Goal: Information Seeking & Learning: Understand process/instructions

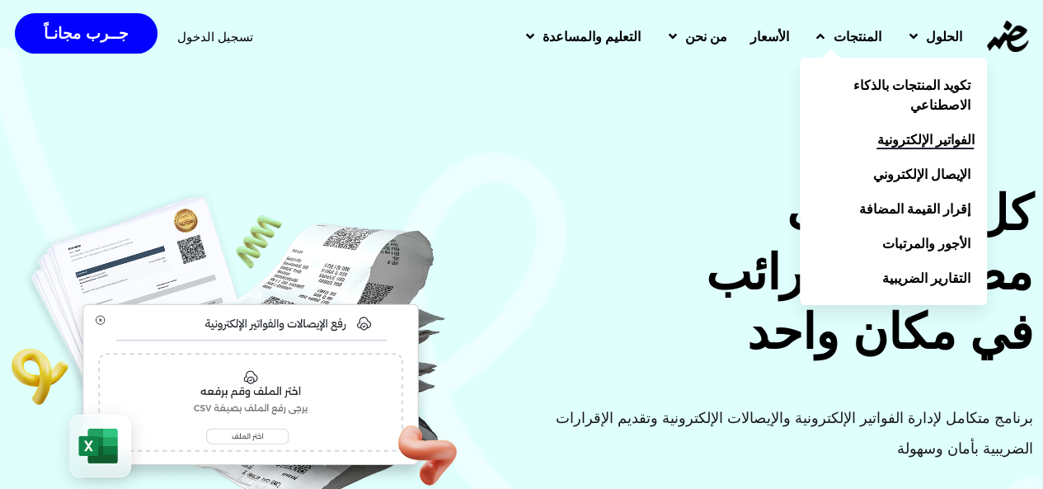
click at [877, 144] on span "الفواتير الإلكترونية" at bounding box center [925, 139] width 97 height 20
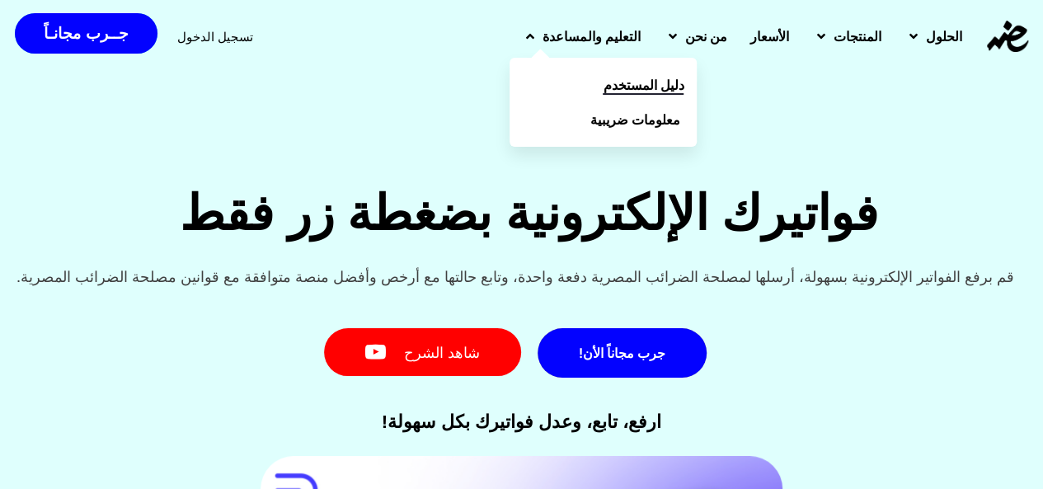
click at [538, 82] on link "دليل المستخدم" at bounding box center [603, 85] width 187 height 35
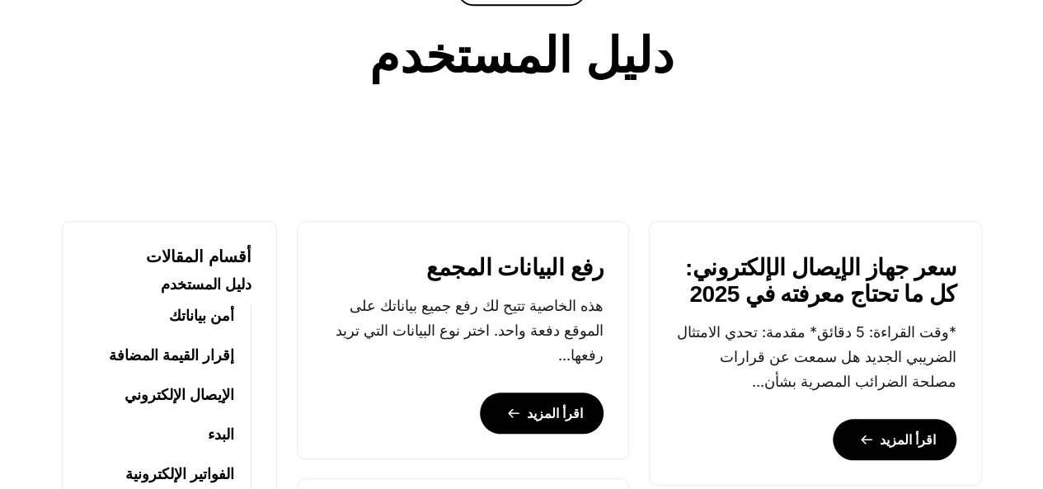
scroll to position [577, 0]
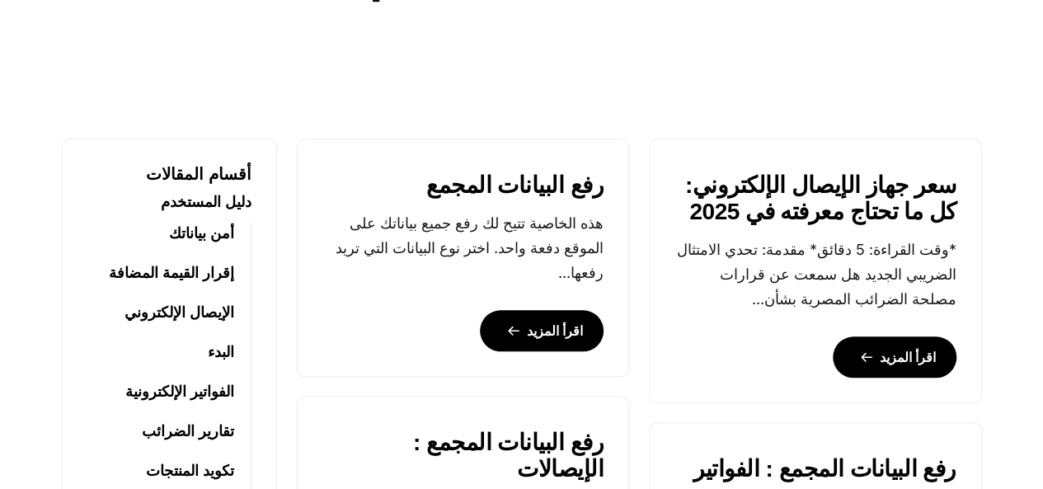
click at [200, 387] on link "الفواتير الإلكترونية" at bounding box center [179, 391] width 109 height 23
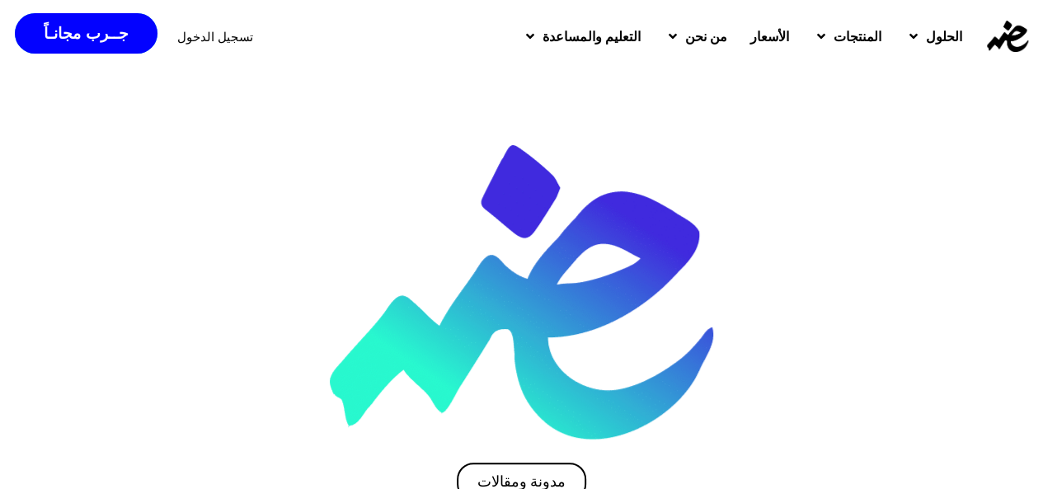
drag, startPoint x: 297, startPoint y: 145, endPoint x: 224, endPoint y: 176, distance: 78.7
click at [224, 176] on div "مدونة ومقالات التصنيف: الفواتير الإلكترونية" at bounding box center [521, 361] width 783 height 432
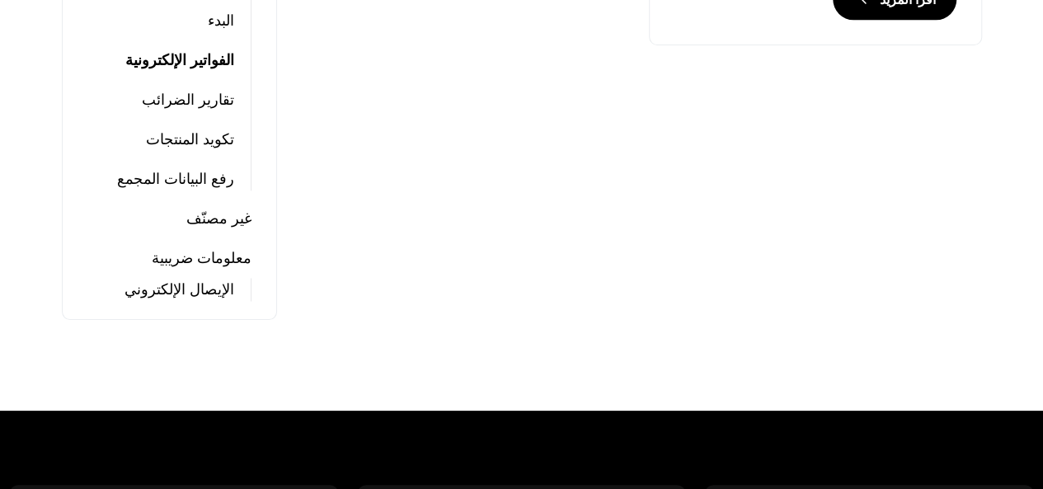
scroll to position [826, 0]
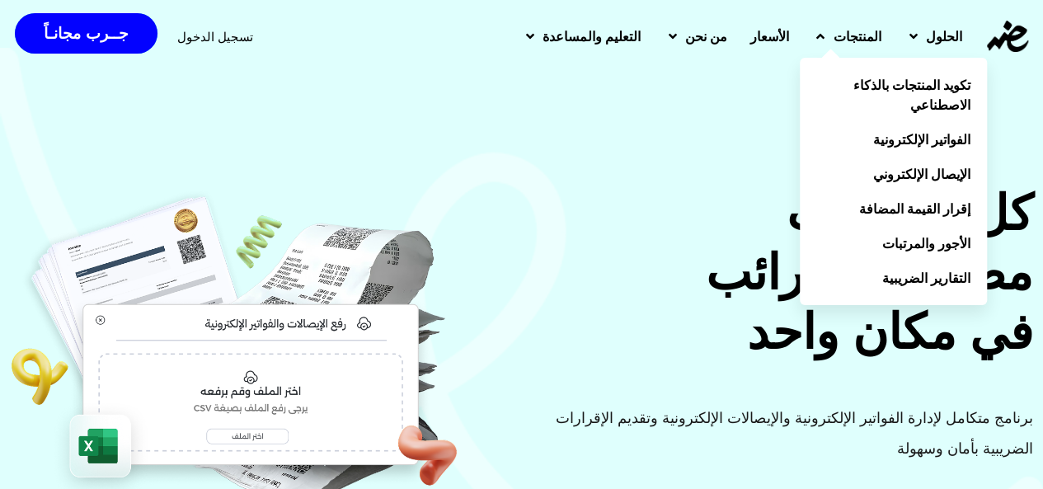
click at [833, 39] on span "المنتجات" at bounding box center [857, 36] width 48 height 20
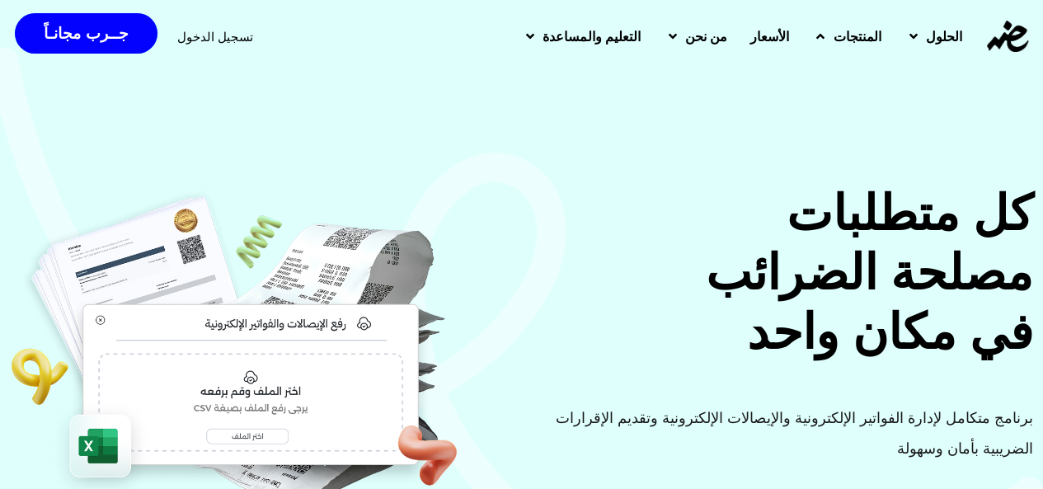
click at [816, 32] on icon at bounding box center [820, 36] width 8 height 13
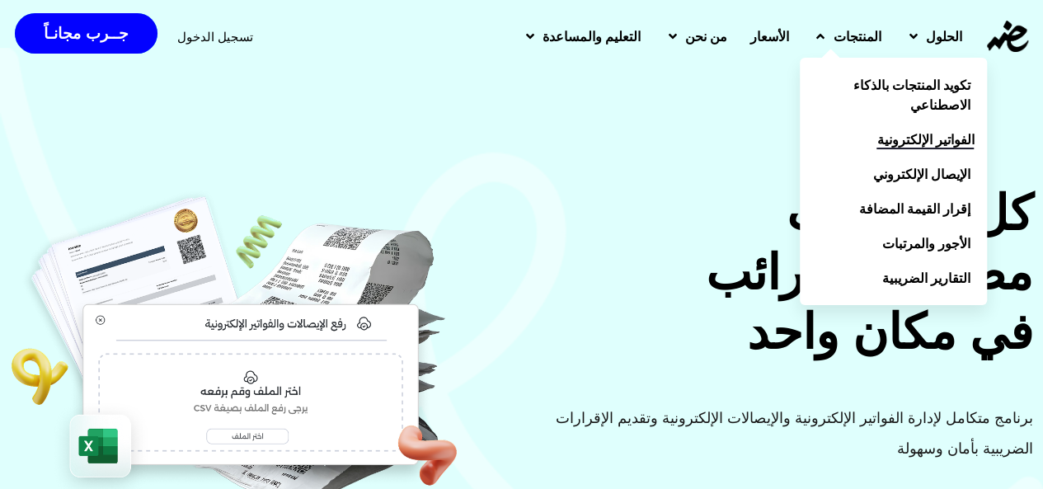
click at [877, 138] on span "الفواتير الإلكترونية" at bounding box center [925, 139] width 97 height 20
click at [878, 143] on span "الفواتير الإلكترونية" at bounding box center [925, 139] width 97 height 20
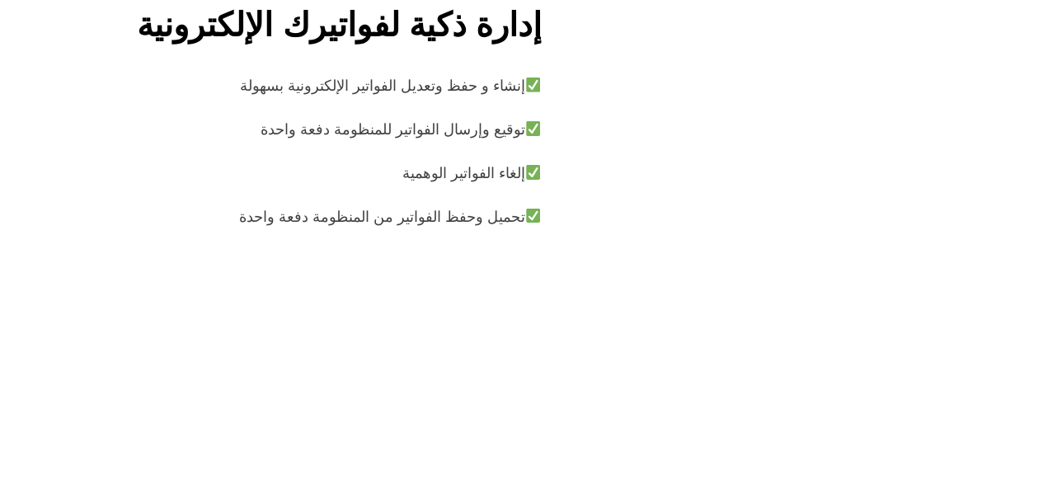
scroll to position [2391, 0]
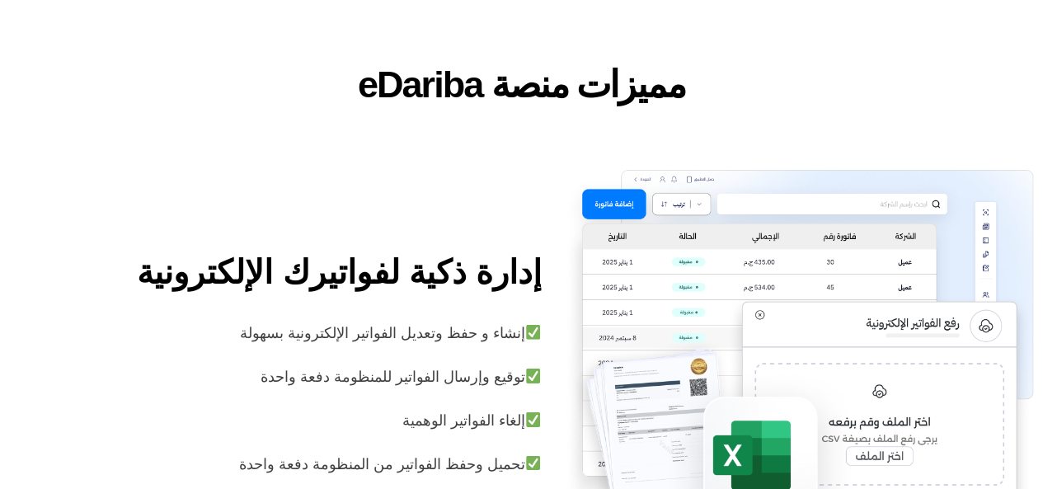
click at [749, 358] on img at bounding box center [798, 367] width 472 height 395
